Goal: Transaction & Acquisition: Purchase product/service

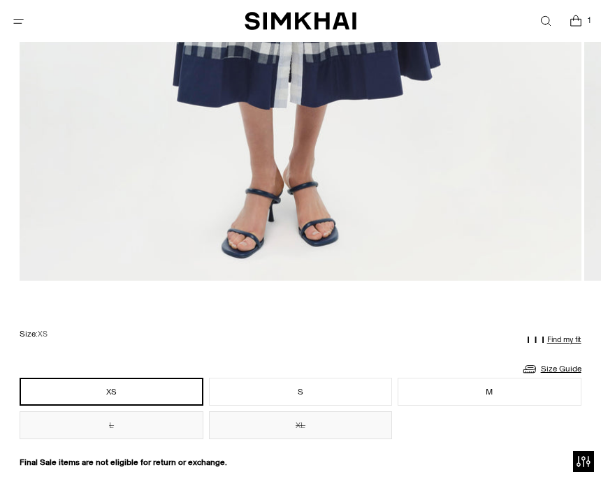
scroll to position [737, 0]
